Goal: Information Seeking & Learning: Learn about a topic

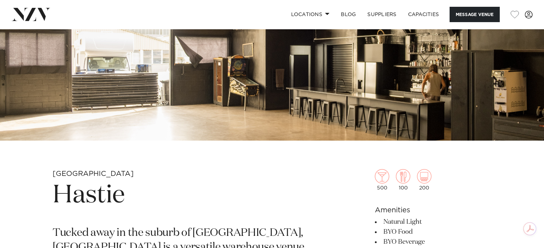
scroll to position [71, 0]
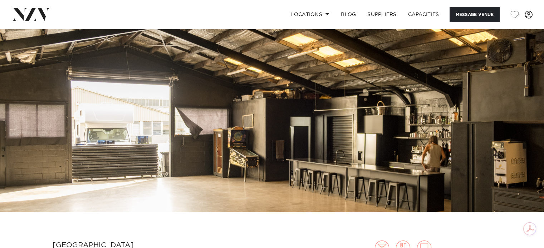
click at [344, 110] on img at bounding box center [272, 84] width 544 height 255
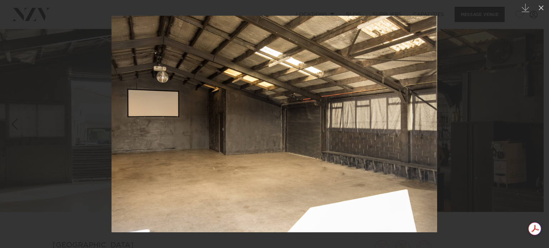
click at [512, 51] on div at bounding box center [274, 124] width 549 height 248
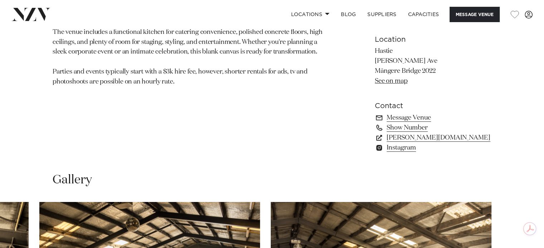
scroll to position [455, 0]
